Goal: Find contact information: Find contact information

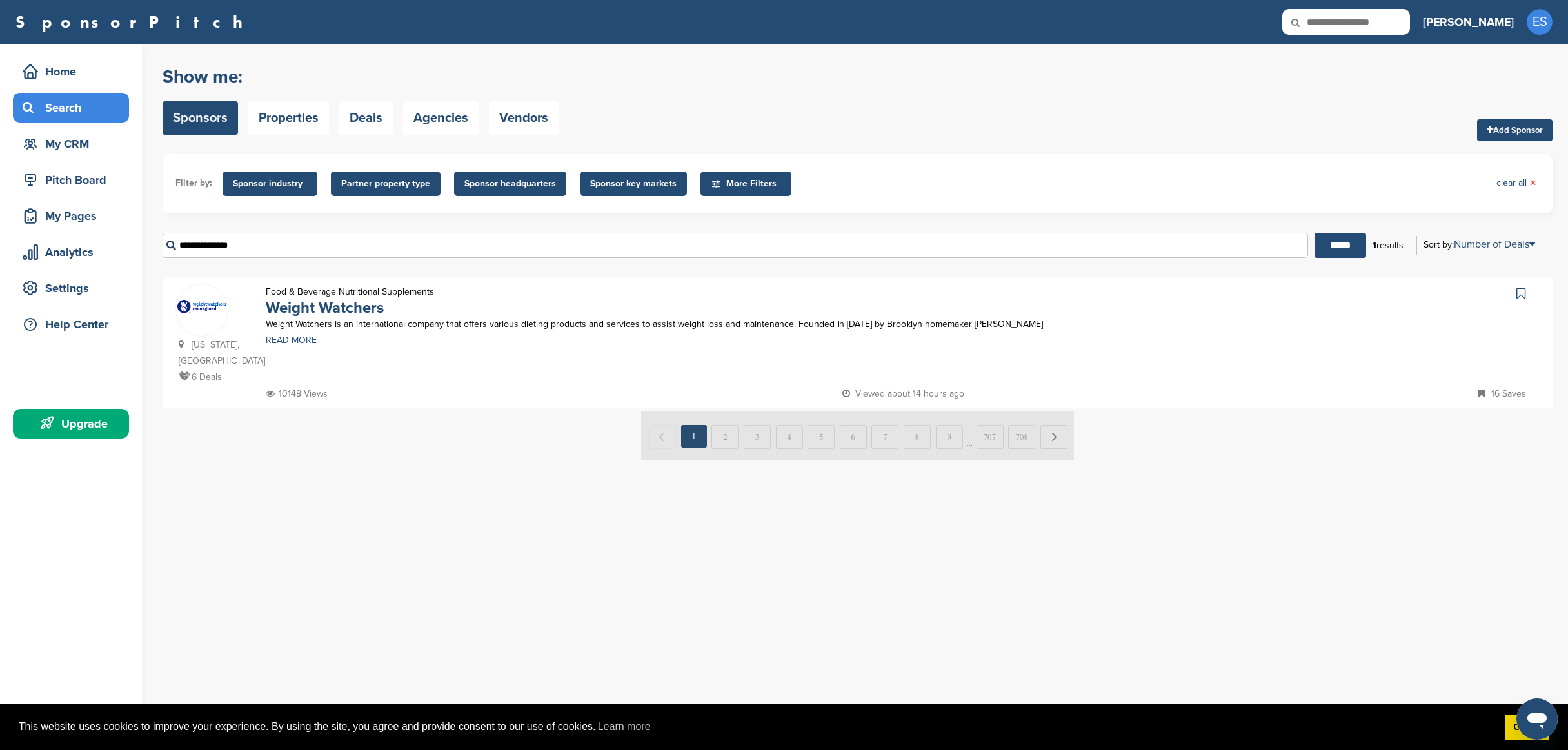
drag, startPoint x: 265, startPoint y: 244, endPoint x: 131, endPoint y: 238, distance: 134.1
click at [131, 238] on div "Home Search My CRM Pitch Board My Pages Analytics Settings Help Center Upgrade …" at bounding box center [784, 397] width 1568 height 706
click at [1314, 233] on input "******" at bounding box center [1340, 245] width 52 height 25
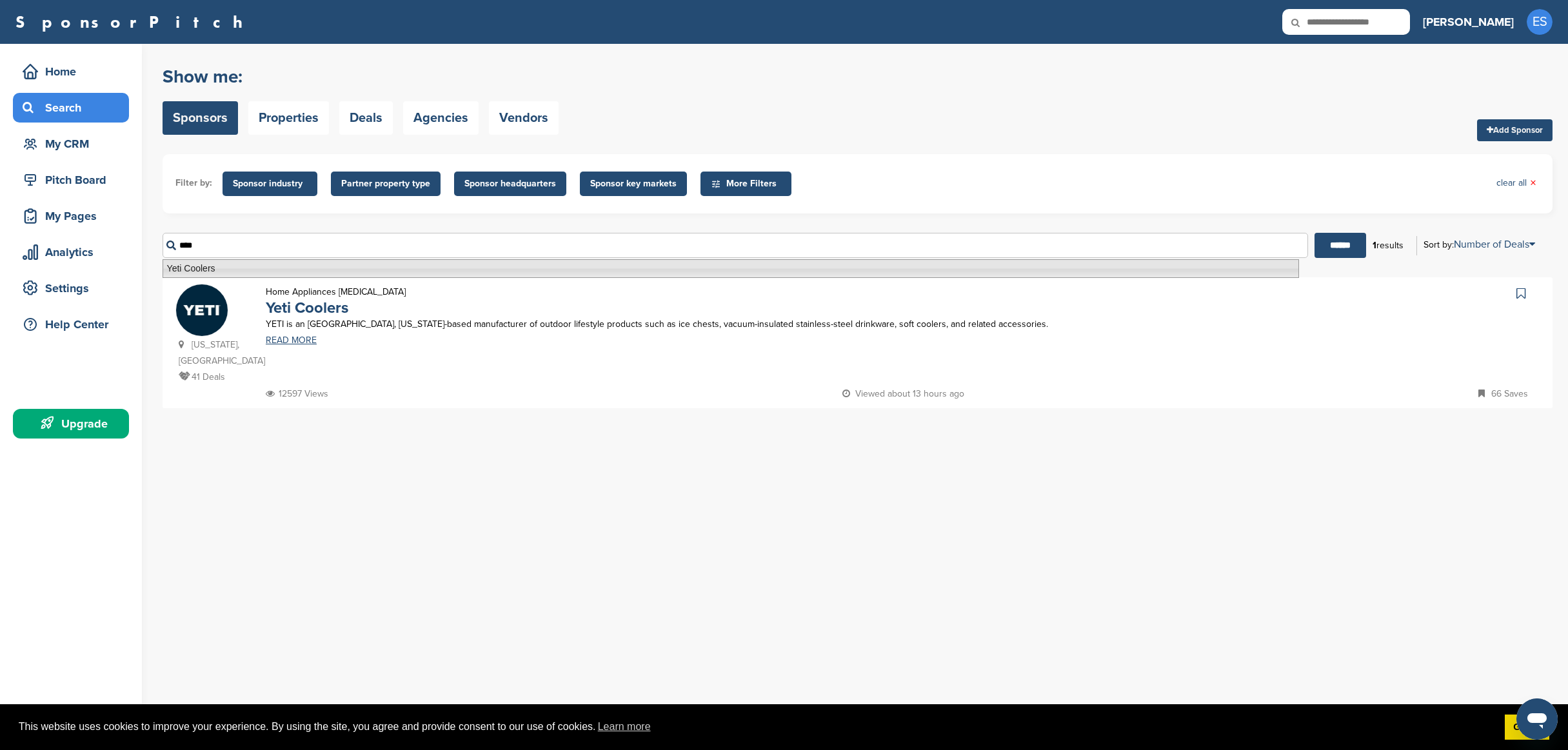
click at [187, 268] on li "Yeti Coolers" at bounding box center [731, 268] width 1136 height 18
type input "**********"
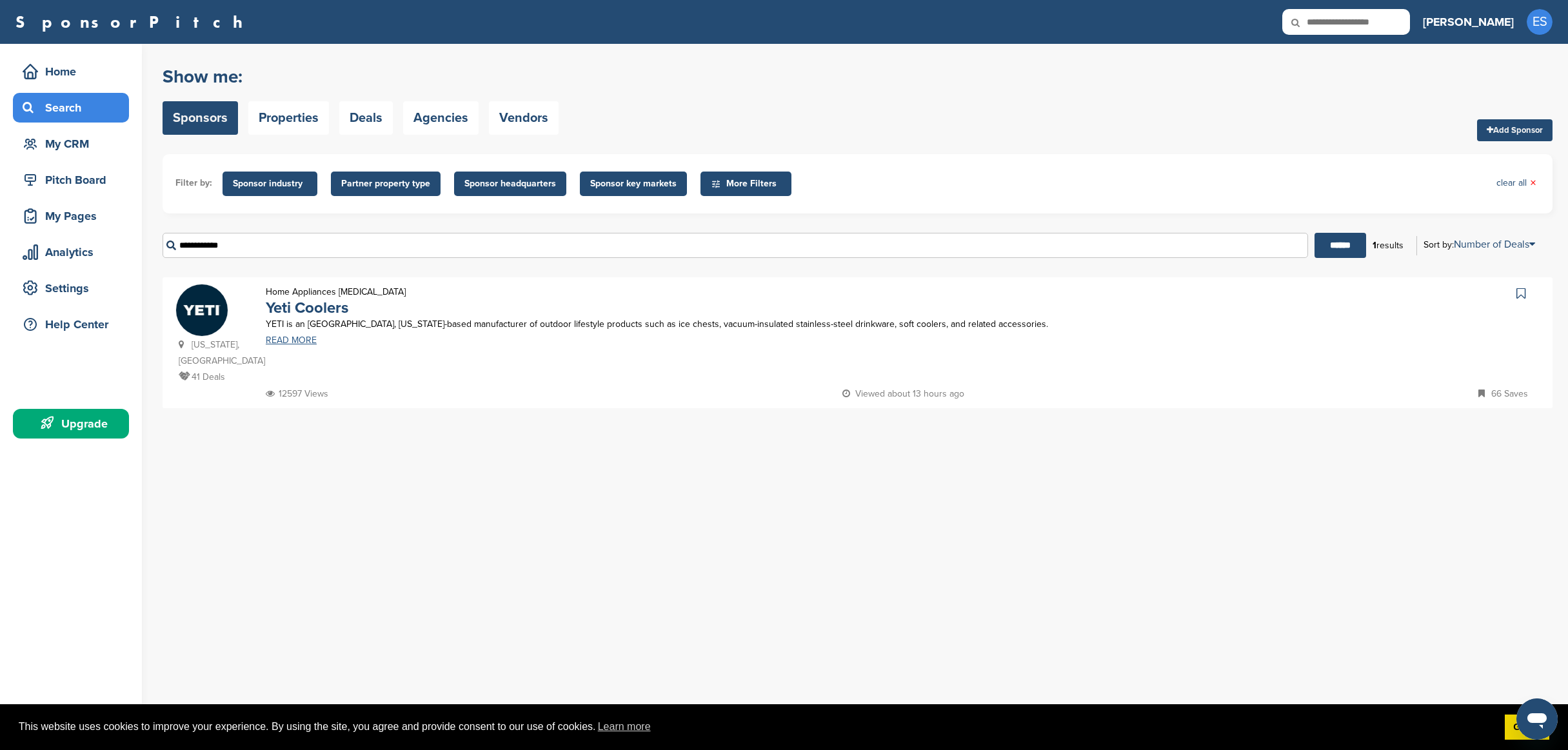
click at [307, 342] on link "READ MORE" at bounding box center [735, 341] width 939 height 9
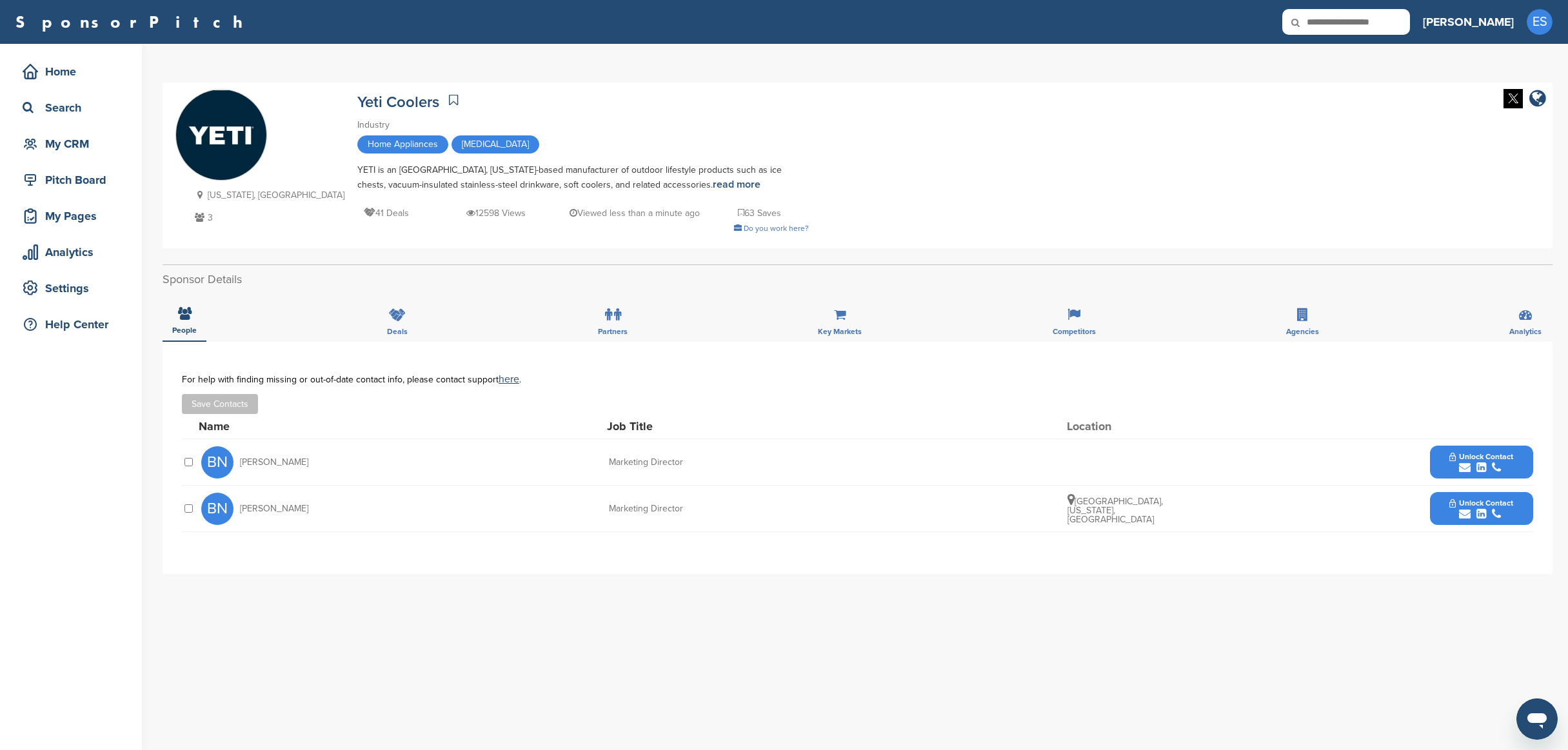
click at [1471, 471] on div "submit" at bounding box center [1481, 468] width 64 height 12
drag, startPoint x: 1488, startPoint y: 497, endPoint x: 1408, endPoint y: 501, distance: 80.1
click at [1408, 501] on div "bneff@yeti.com" at bounding box center [1457, 501] width 119 height 18
copy div "bneff@yeti.com"
click at [1522, 539] on img at bounding box center [1522, 543] width 9 height 9
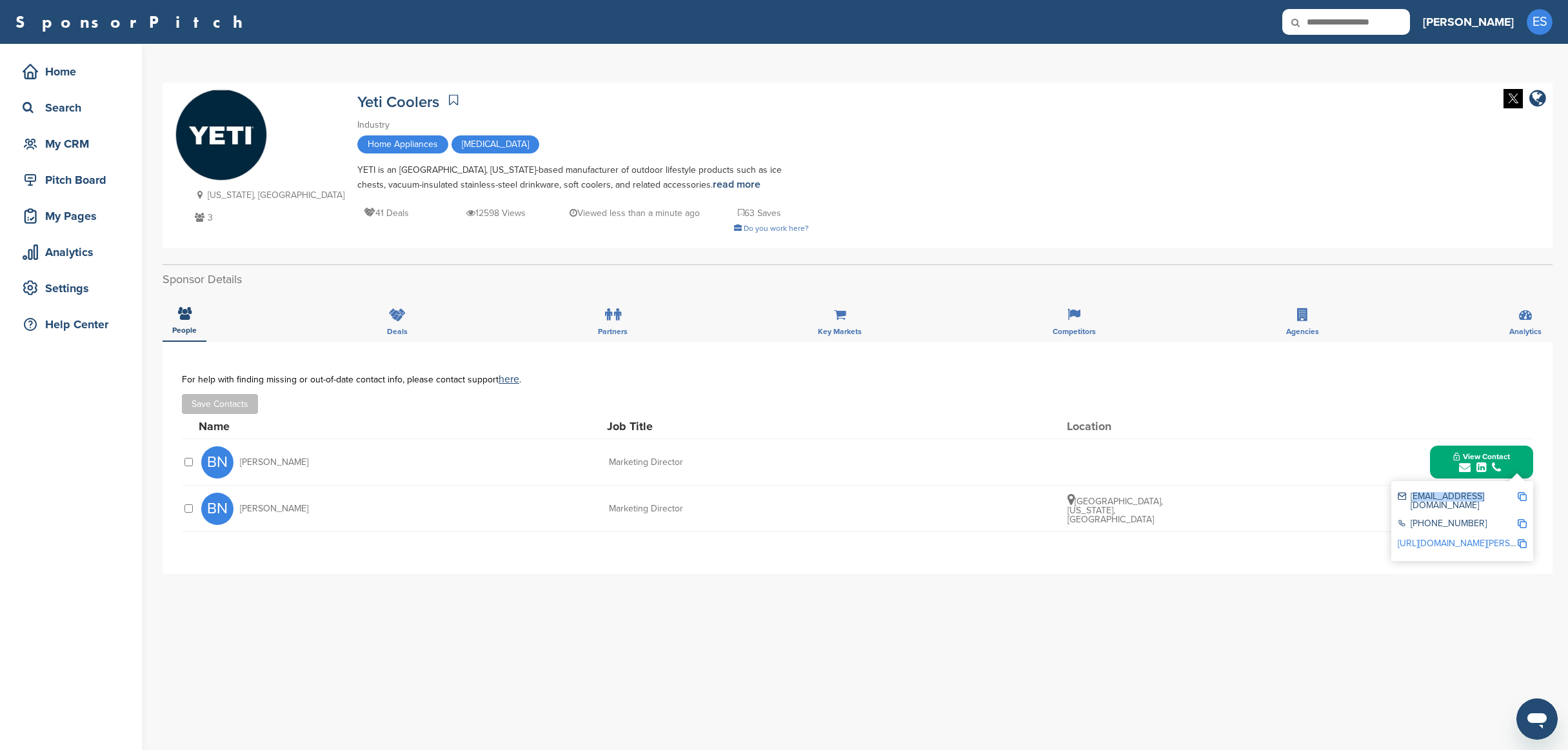
copy div "bneff@yeti.com"
click at [396, 310] on icon at bounding box center [397, 315] width 17 height 13
